Goal: Task Accomplishment & Management: Manage account settings

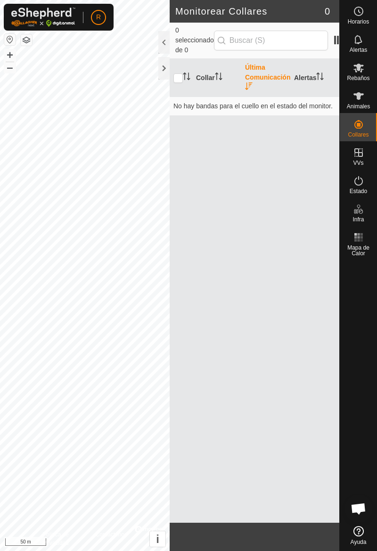
click at [363, 96] on icon at bounding box center [358, 95] width 11 height 11
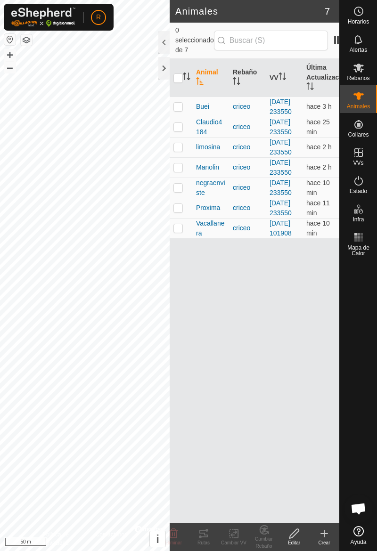
click at [185, 116] on td at bounding box center [180, 106] width 23 height 20
click at [204, 542] on div "Rutas" at bounding box center [203, 542] width 30 height 7
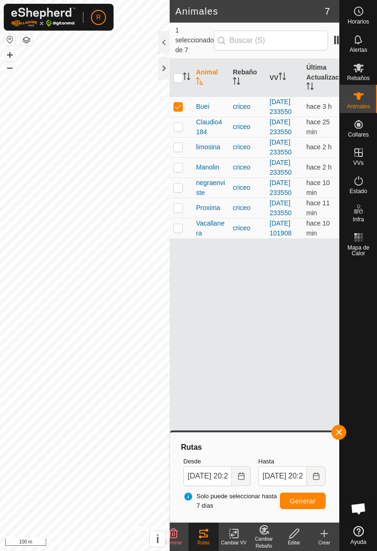
click at [183, 117] on td at bounding box center [180, 106] width 23 height 20
checkbox input "false"
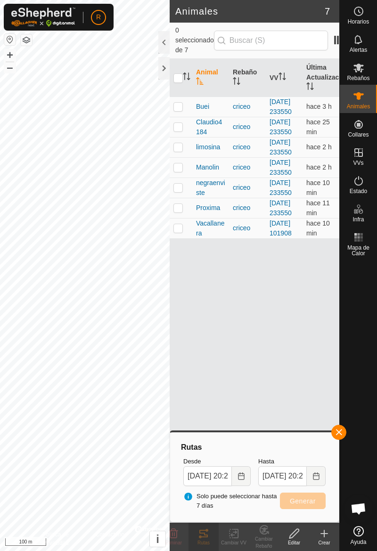
click at [353, 426] on div at bounding box center [357, 391] width 37 height 262
click at [342, 429] on span "button" at bounding box center [339, 432] width 8 height 8
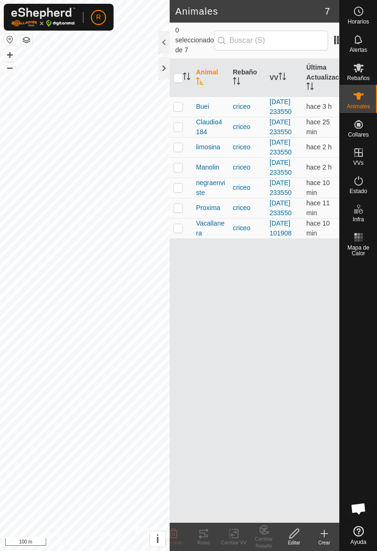
click at [190, 137] on td at bounding box center [180, 127] width 23 height 20
click at [174, 137] on td at bounding box center [180, 127] width 23 height 20
checkbox input "false"
click at [184, 157] on td at bounding box center [180, 147] width 23 height 20
click at [177, 157] on td at bounding box center [180, 147] width 23 height 20
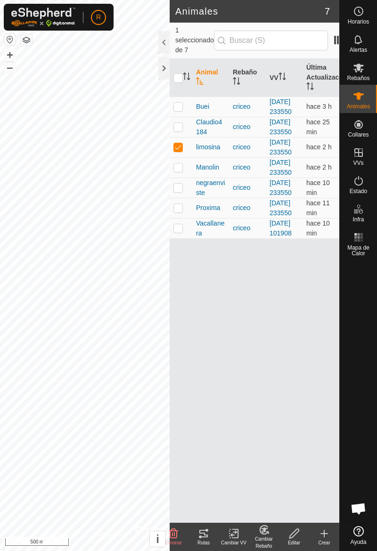
checkbox input "false"
click at [180, 171] on p-tablecheckbox at bounding box center [177, 167] width 9 height 8
checkbox input "true"
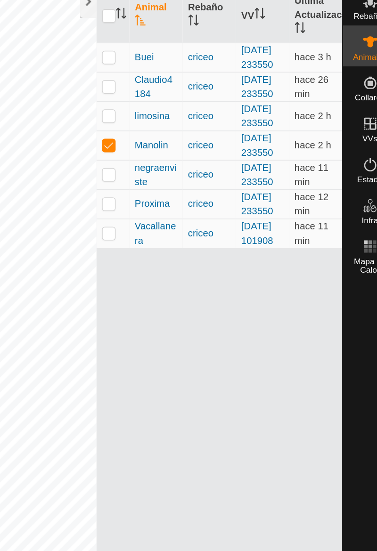
scroll to position [0, 1]
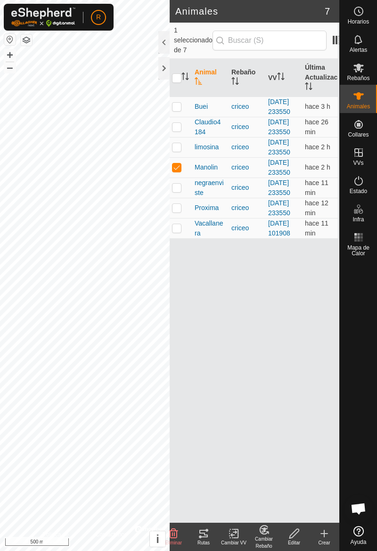
click at [206, 545] on div "Rutas" at bounding box center [203, 542] width 30 height 7
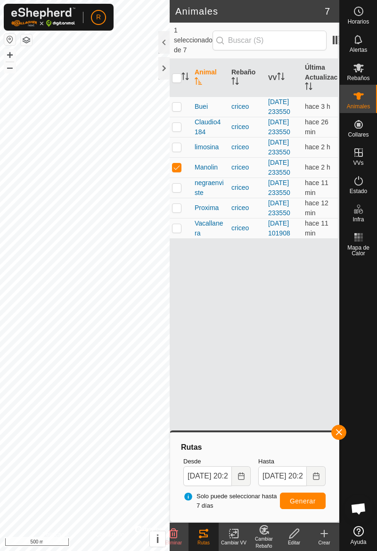
scroll to position [0, 4]
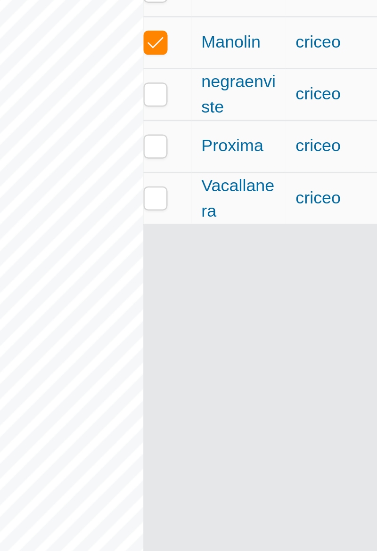
click at [176, 191] on p-checkbox at bounding box center [173, 188] width 9 height 8
checkbox input "true"
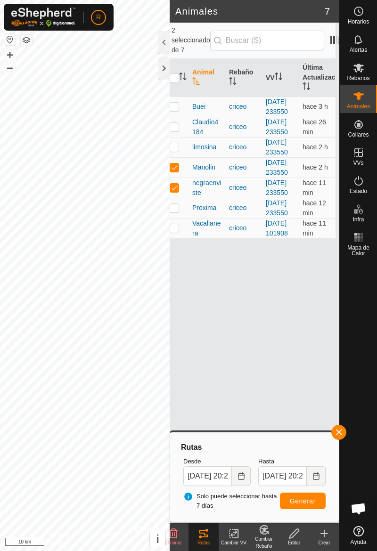
click at [182, 177] on td at bounding box center [177, 167] width 23 height 20
checkbox input "false"
click at [179, 198] on td at bounding box center [177, 187] width 23 height 20
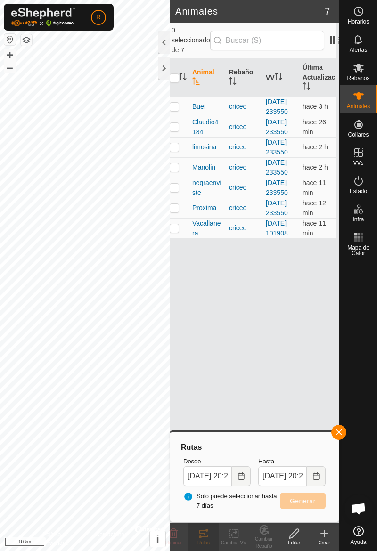
click at [345, 435] on button "button" at bounding box center [338, 432] width 15 height 15
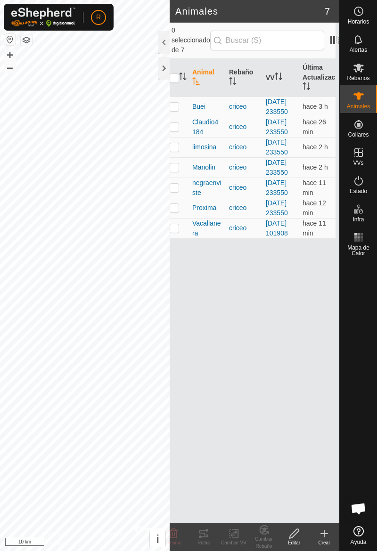
click at [181, 198] on td at bounding box center [177, 187] width 23 height 20
checkbox input "true"
click at [205, 541] on div "Rutas" at bounding box center [203, 542] width 30 height 7
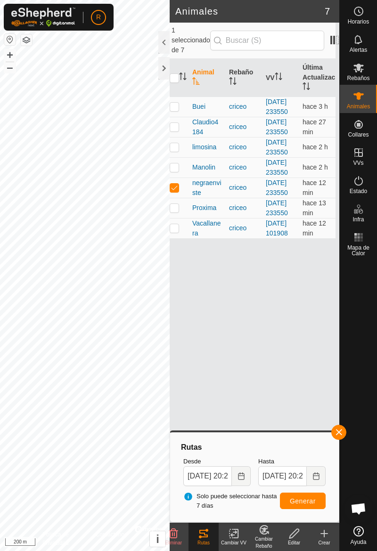
click at [344, 433] on button "button" at bounding box center [338, 432] width 15 height 15
click at [340, 438] on div at bounding box center [357, 391] width 37 height 262
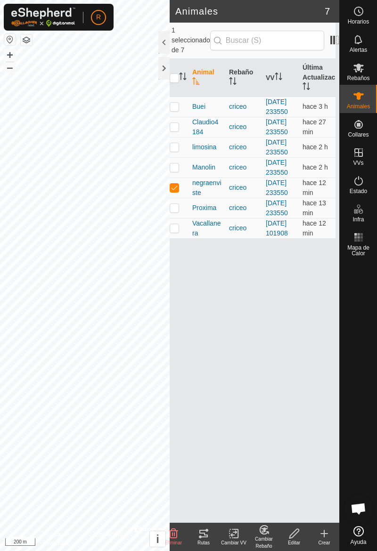
click at [340, 439] on div at bounding box center [357, 391] width 37 height 262
click at [340, 438] on div at bounding box center [357, 391] width 37 height 262
click at [340, 437] on div at bounding box center [357, 391] width 37 height 262
click at [340, 435] on div at bounding box center [357, 391] width 37 height 262
click at [339, 434] on div at bounding box center [357, 391] width 37 height 262
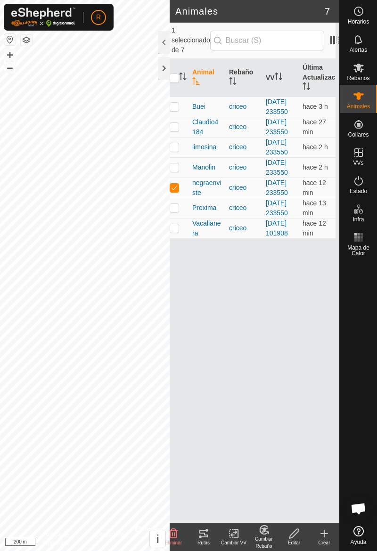
click at [340, 434] on div at bounding box center [357, 391] width 37 height 262
click at [340, 438] on div at bounding box center [357, 391] width 37 height 262
